Goal: Transaction & Acquisition: Purchase product/service

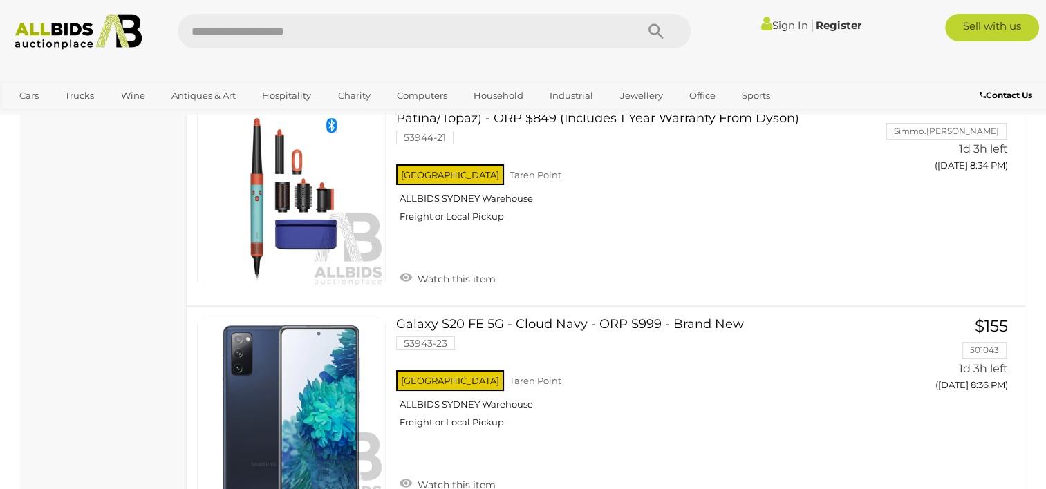
scroll to position [10496, 0]
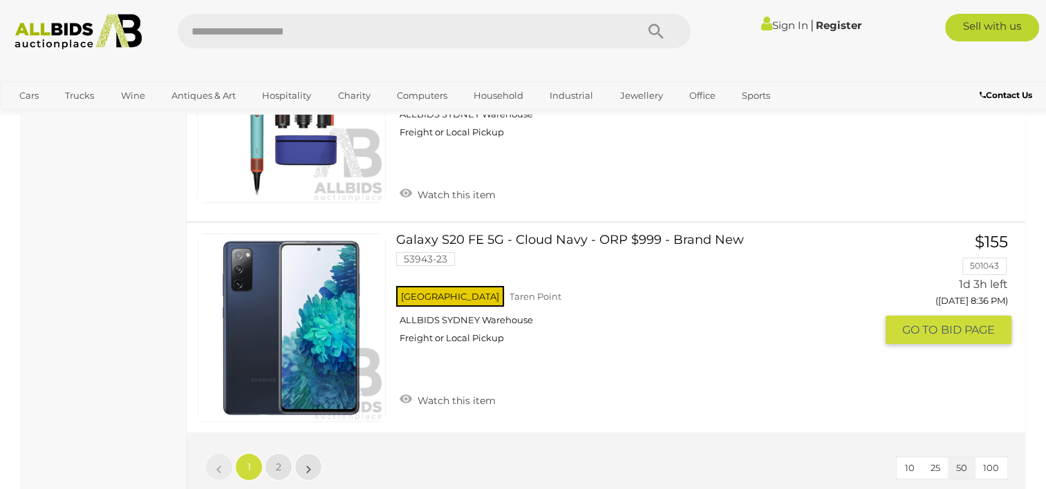
click at [551, 234] on link "Galaxy S20 FE 5G - Cloud Navy - ORP $999 - Brand New 53943-23 NSW Taren Point" at bounding box center [640, 294] width 469 height 121
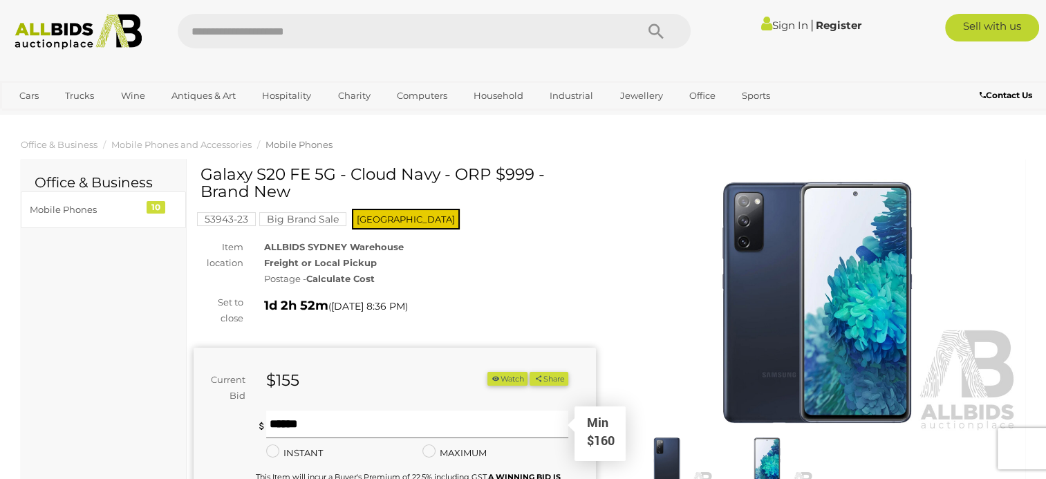
click at [380, 432] on input "text" at bounding box center [416, 425] width 301 height 28
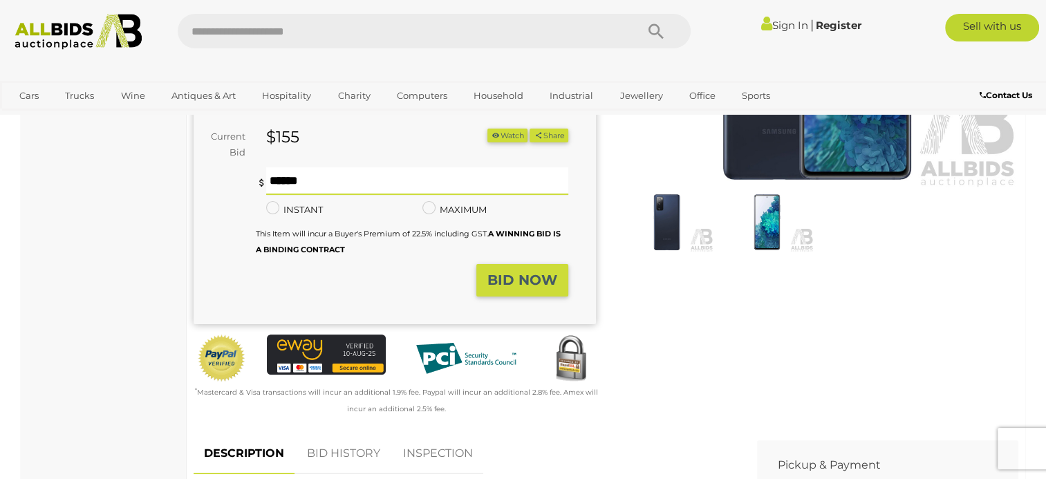
scroll to position [252, 0]
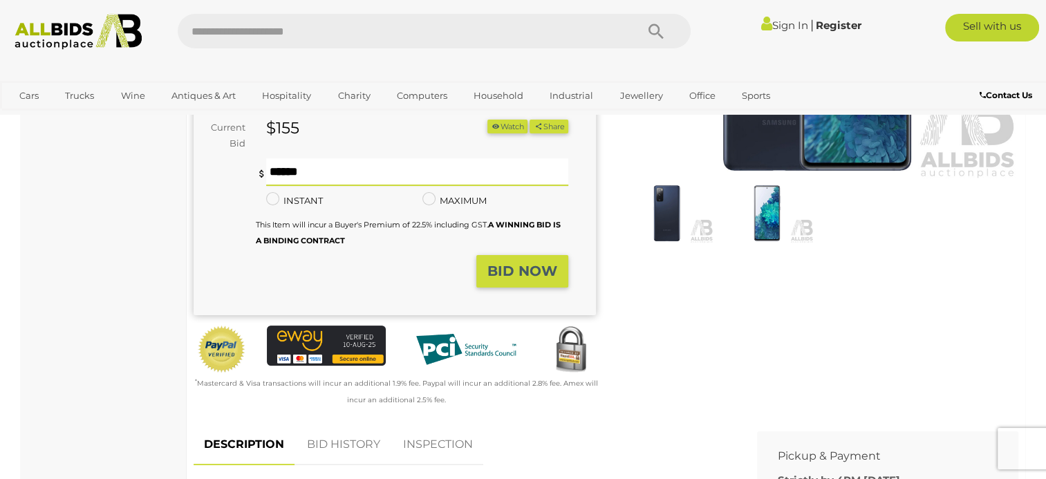
type input "***"
click at [530, 271] on strong "BID NOW" at bounding box center [522, 271] width 70 height 17
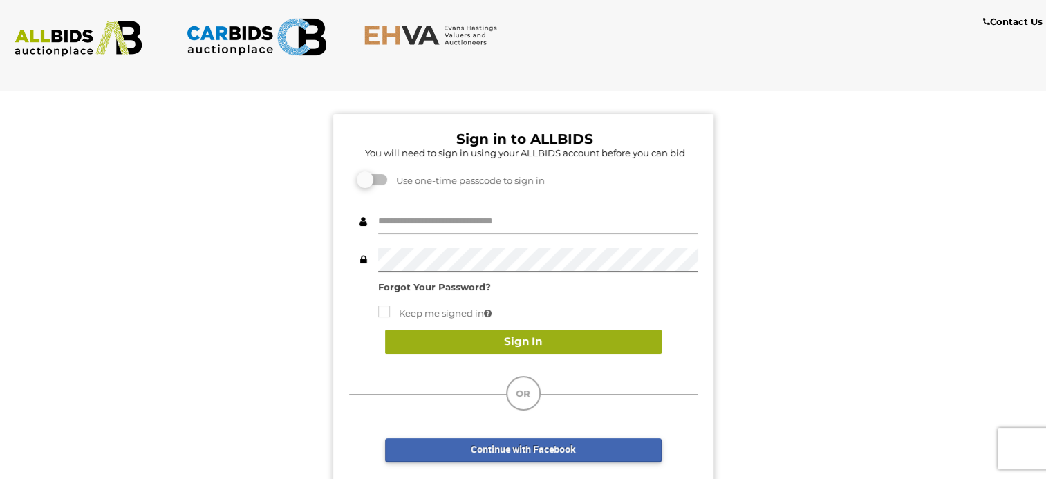
type input "**********"
click at [520, 340] on button "Sign In" at bounding box center [523, 342] width 277 height 24
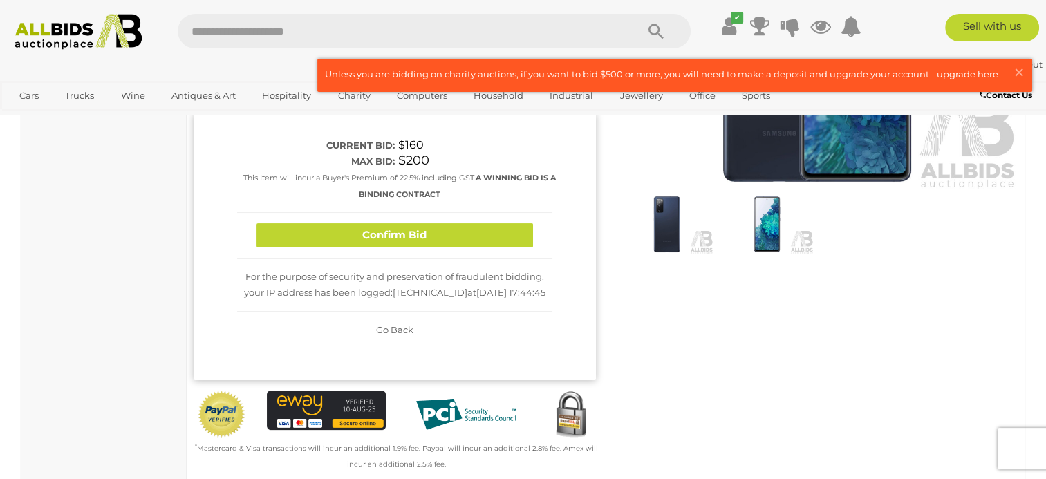
scroll to position [245, 0]
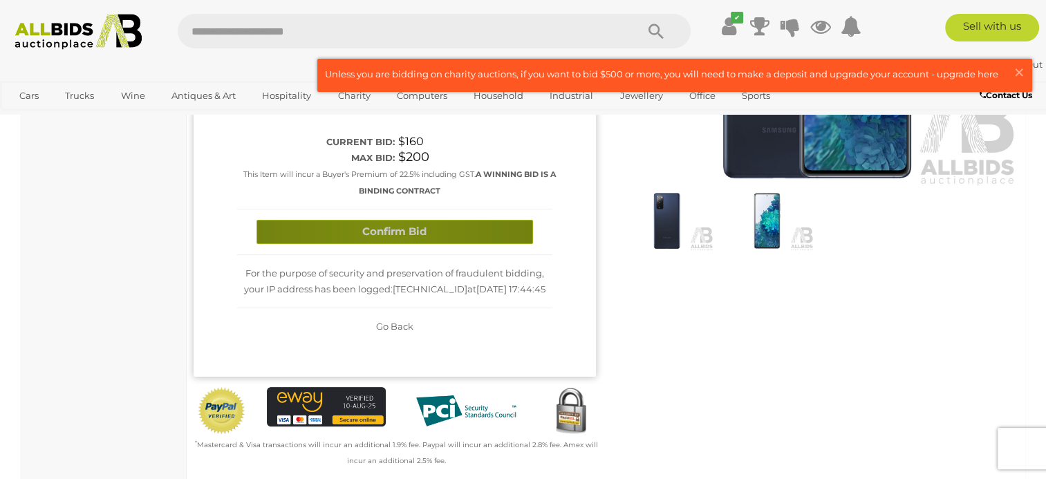
click at [382, 230] on button "Confirm Bid" at bounding box center [394, 232] width 277 height 24
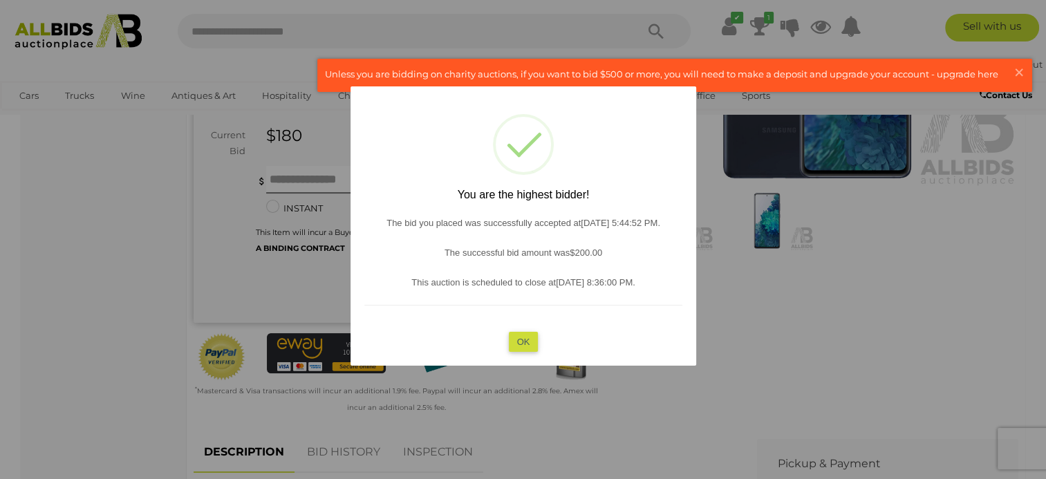
click at [529, 343] on button "OK" at bounding box center [523, 341] width 30 height 20
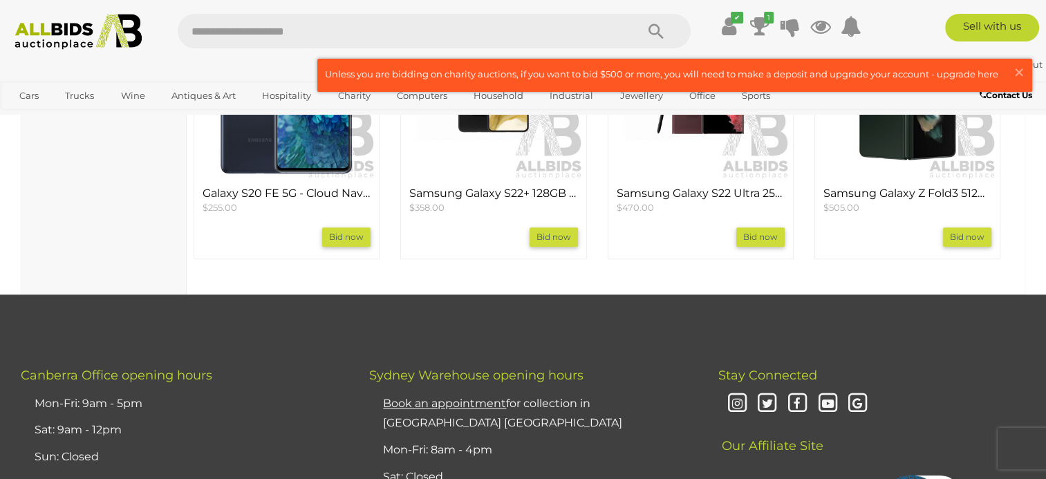
scroll to position [1530, 0]
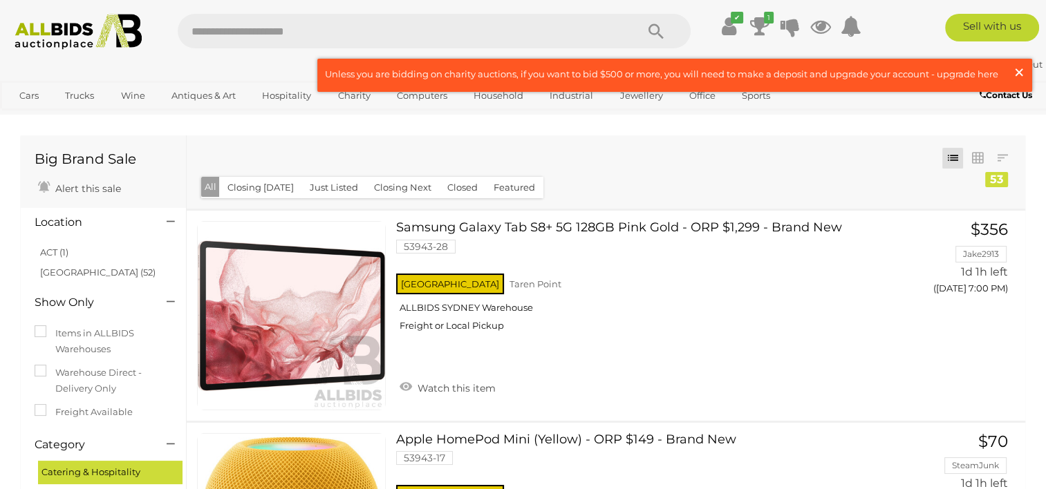
click at [1022, 75] on span "×" at bounding box center [1019, 72] width 12 height 27
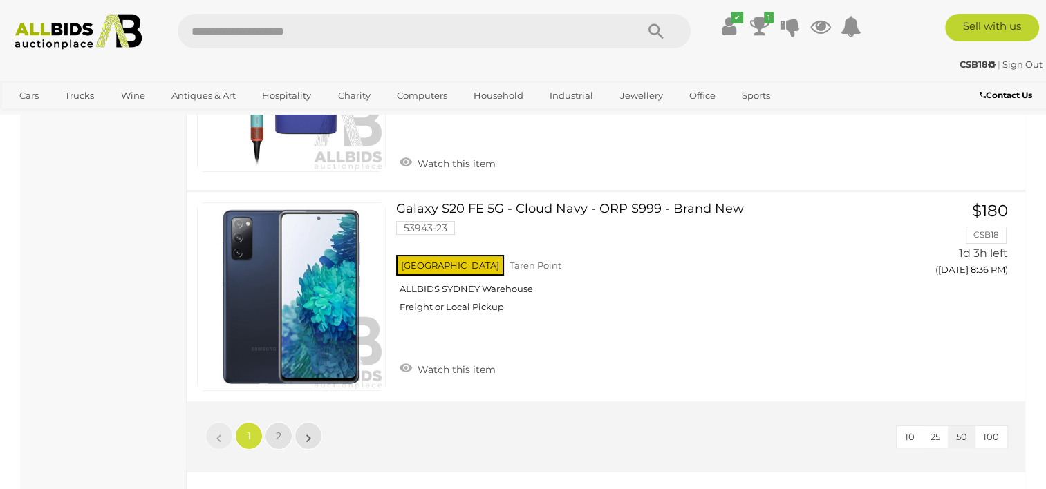
scroll to position [10542, 0]
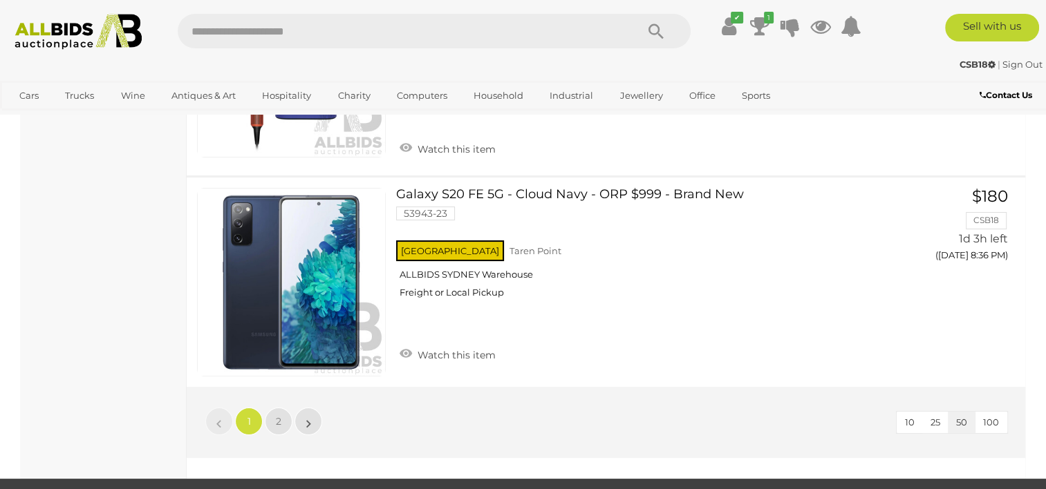
click at [308, 408] on li "»" at bounding box center [308, 422] width 27 height 28
click at [279, 415] on span "2" at bounding box center [279, 421] width 6 height 12
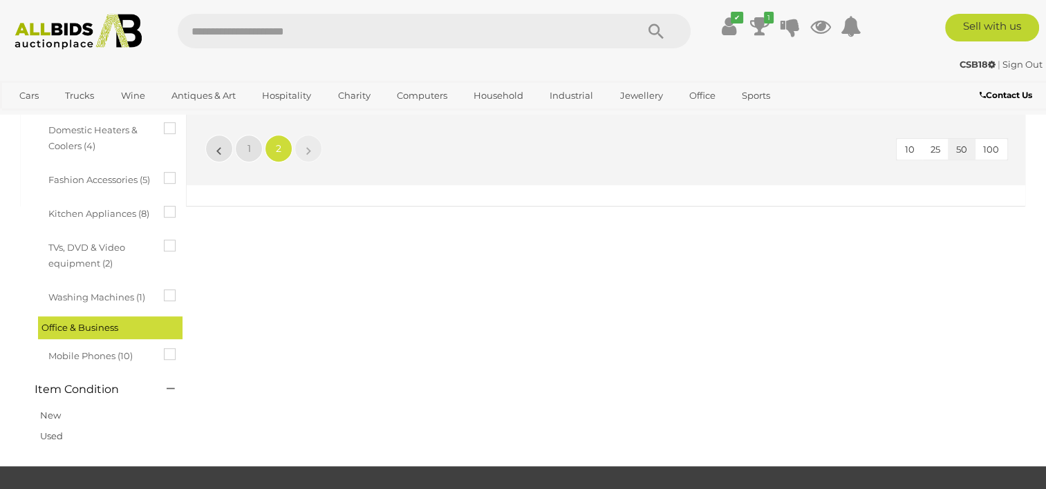
scroll to position [742, 0]
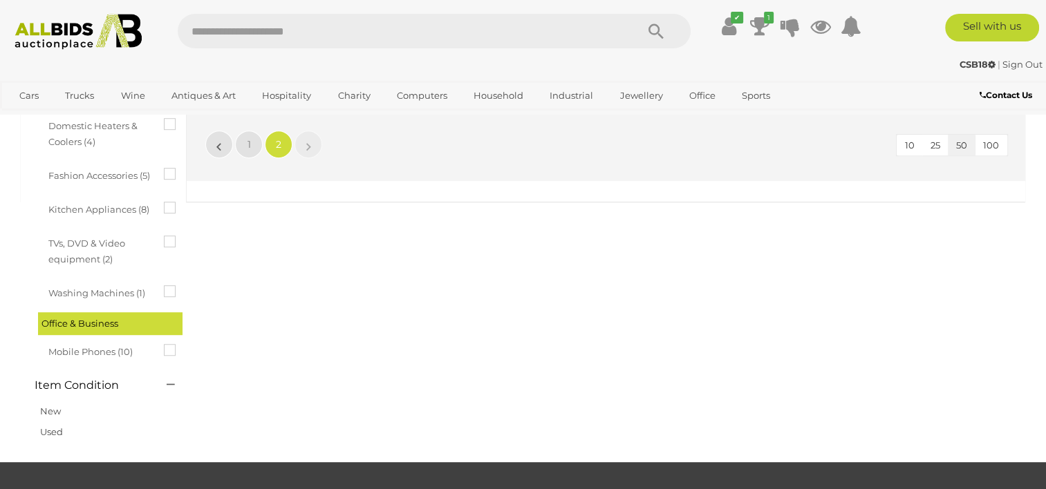
click at [164, 344] on icon at bounding box center [164, 344] width 0 height 0
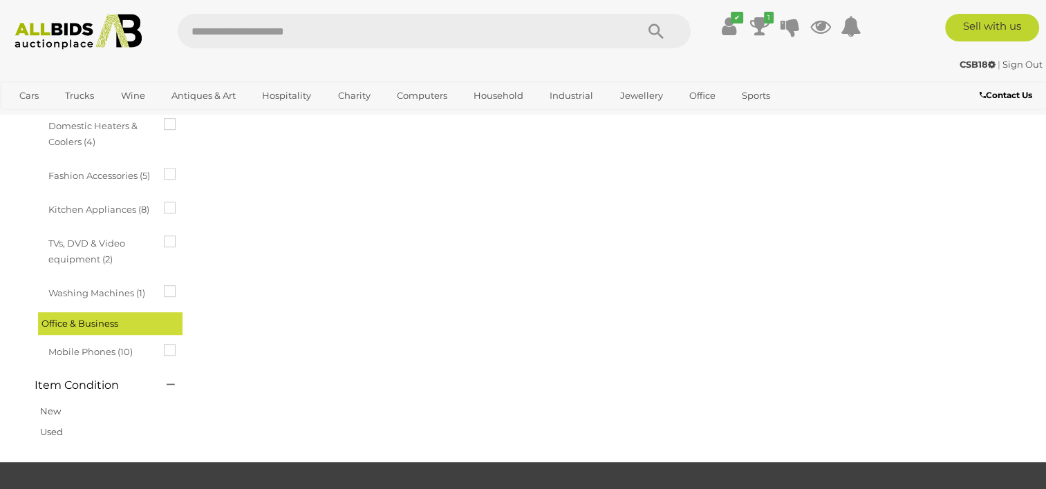
scroll to position [0, 0]
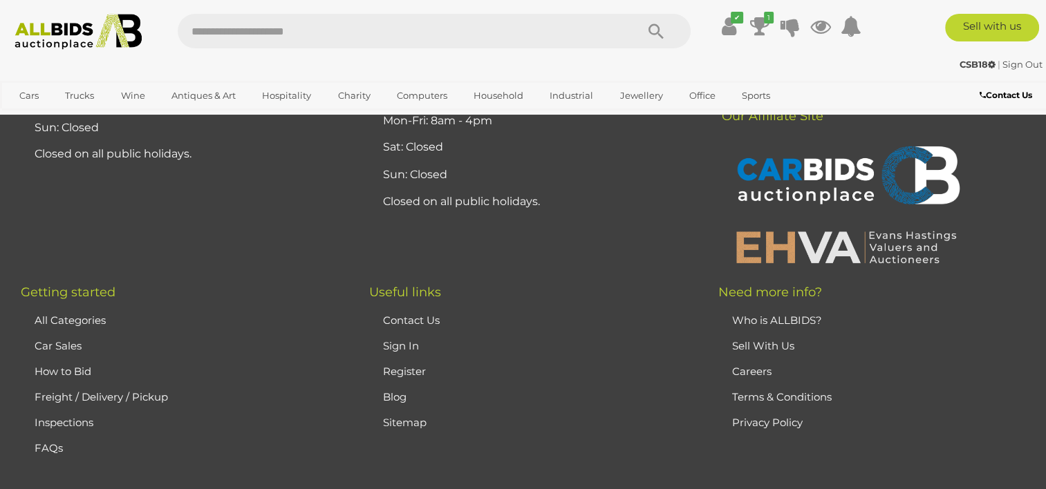
scroll to position [2462, 0]
